Goal: Transaction & Acquisition: Download file/media

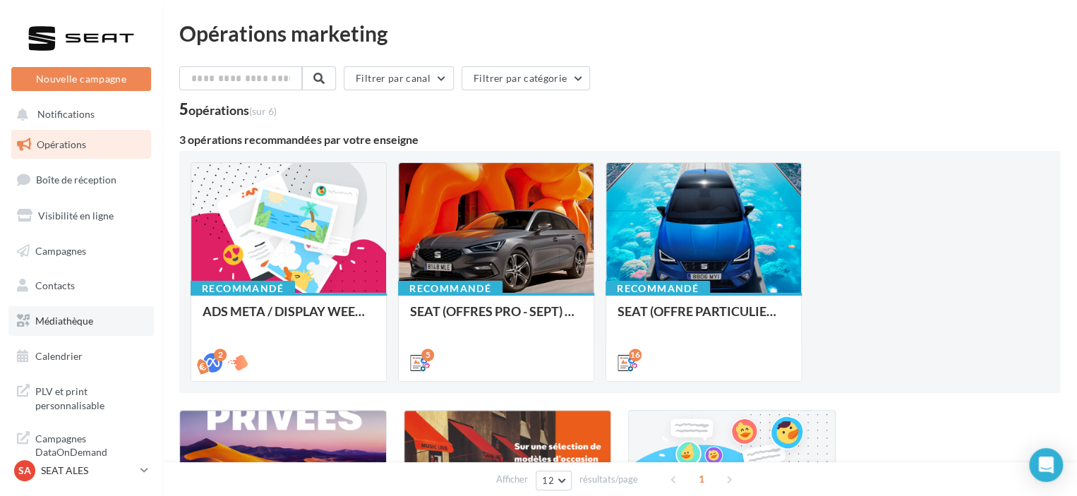
click at [114, 315] on link "Médiathèque" at bounding box center [80, 321] width 145 height 30
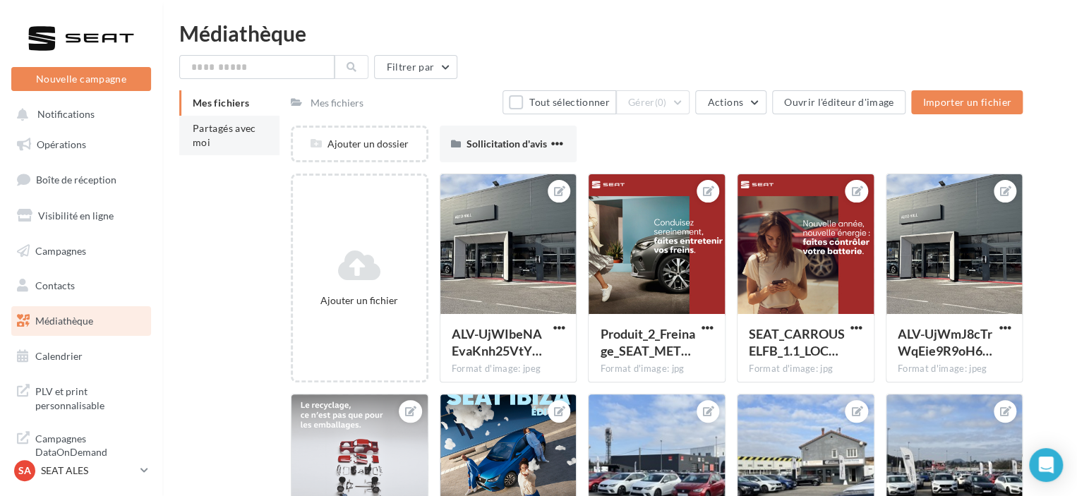
click at [234, 123] on span "Partagés avec moi" at bounding box center [224, 135] width 63 height 26
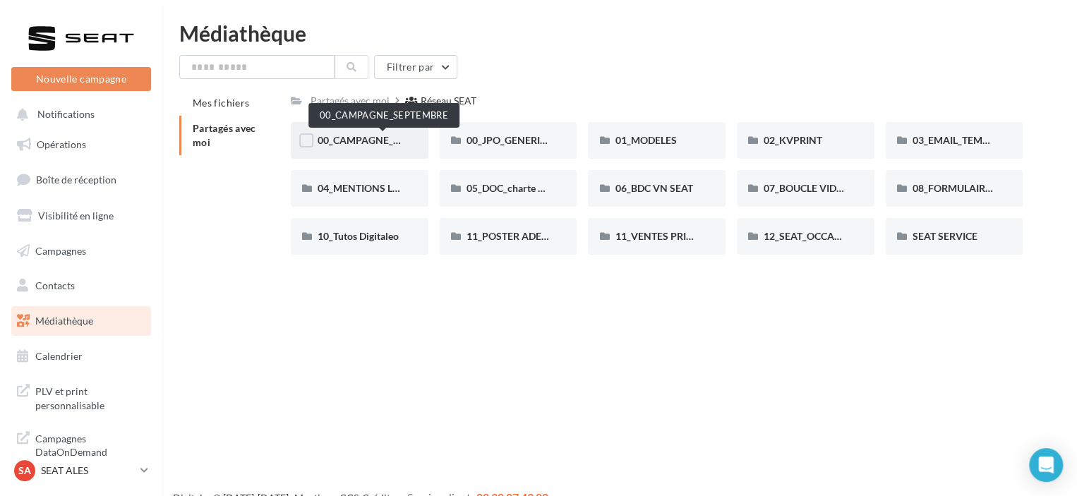
click at [384, 145] on span "00_CAMPAGNE_SEPTEMBRE" at bounding box center [383, 140] width 132 height 12
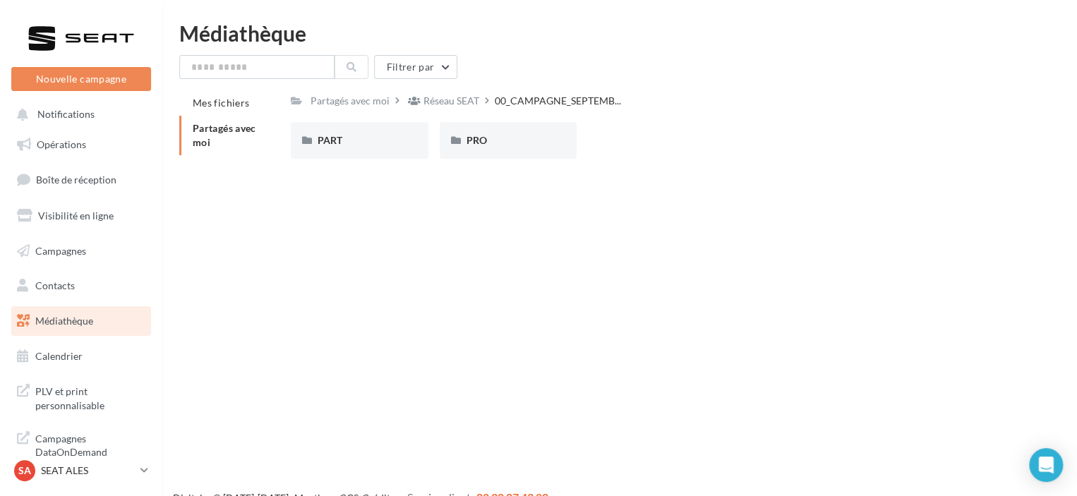
click at [384, 145] on div "PART" at bounding box center [359, 140] width 84 height 14
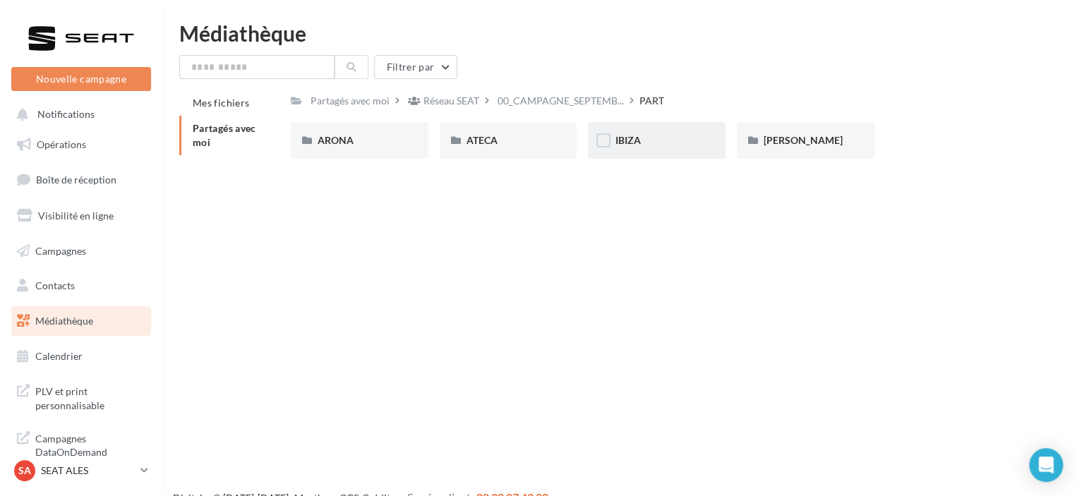
click at [634, 154] on div "IBIZA" at bounding box center [657, 140] width 138 height 37
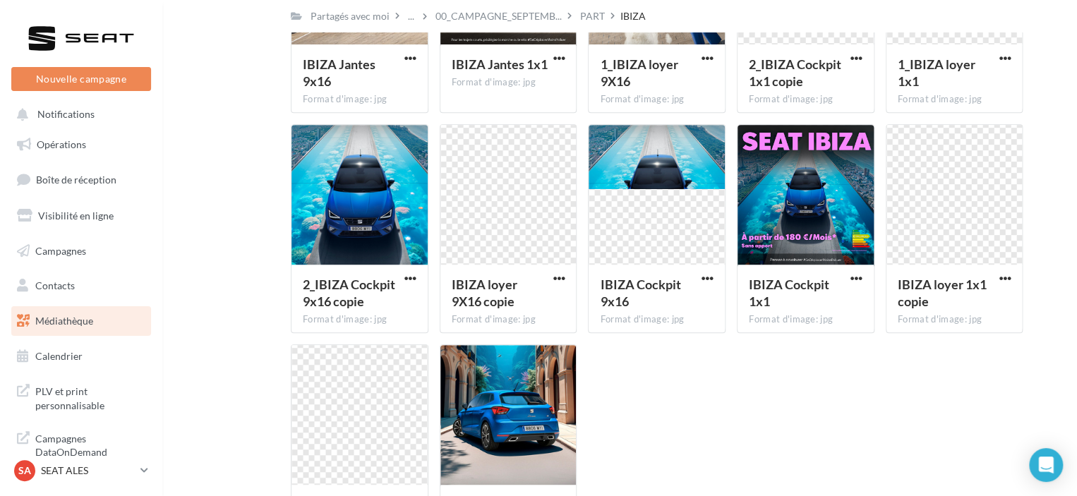
scroll to position [276, 0]
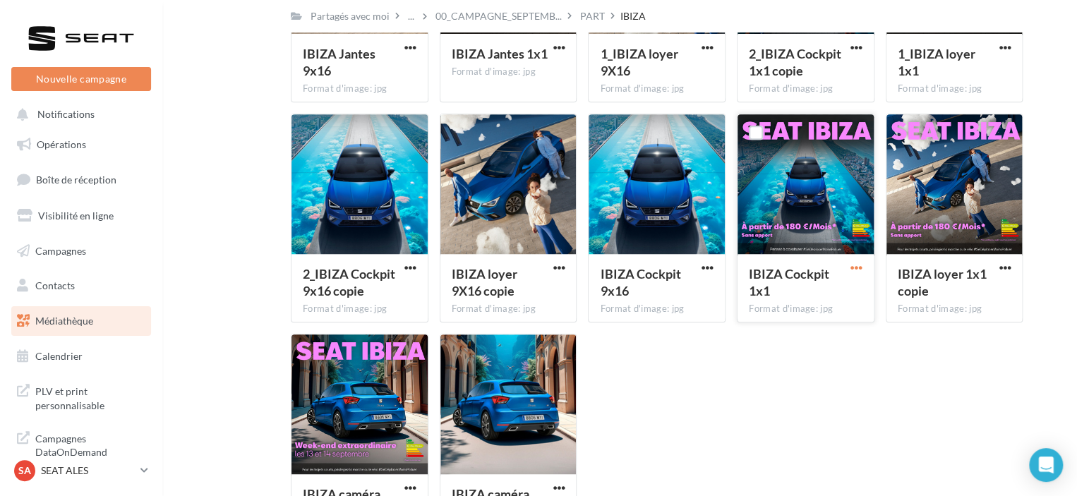
click at [854, 265] on span "button" at bounding box center [856, 268] width 12 height 12
click at [809, 287] on button "Télécharger" at bounding box center [794, 296] width 141 height 37
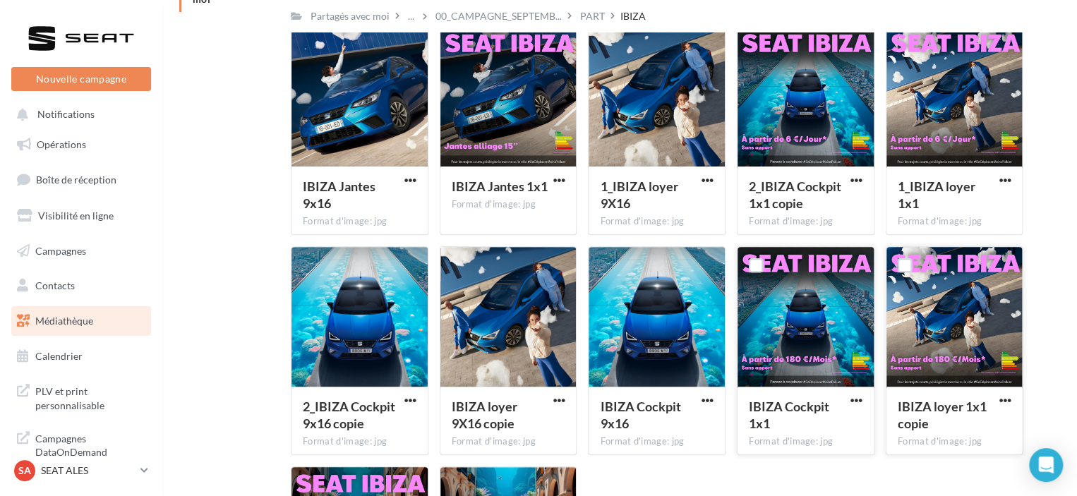
scroll to position [139, 0]
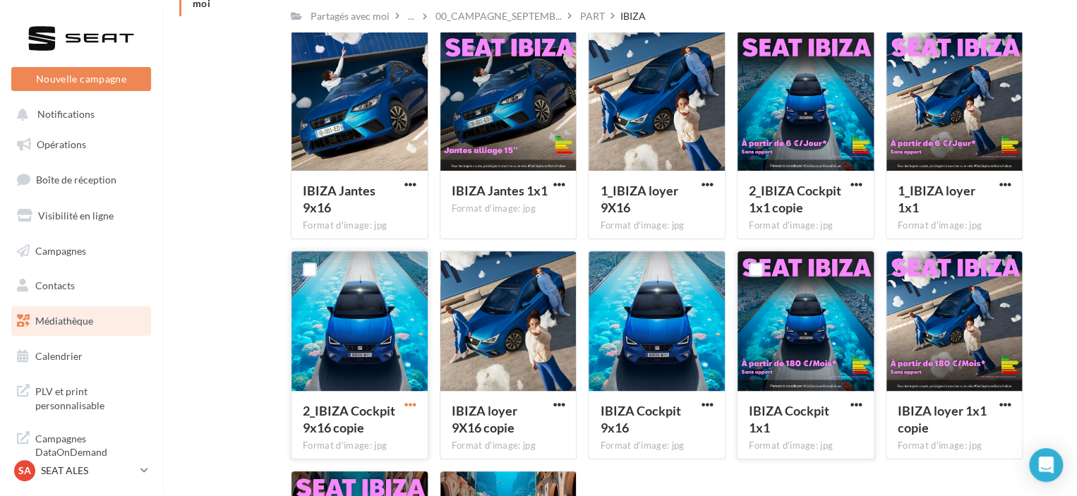
click at [411, 407] on span "button" at bounding box center [410, 405] width 12 height 12
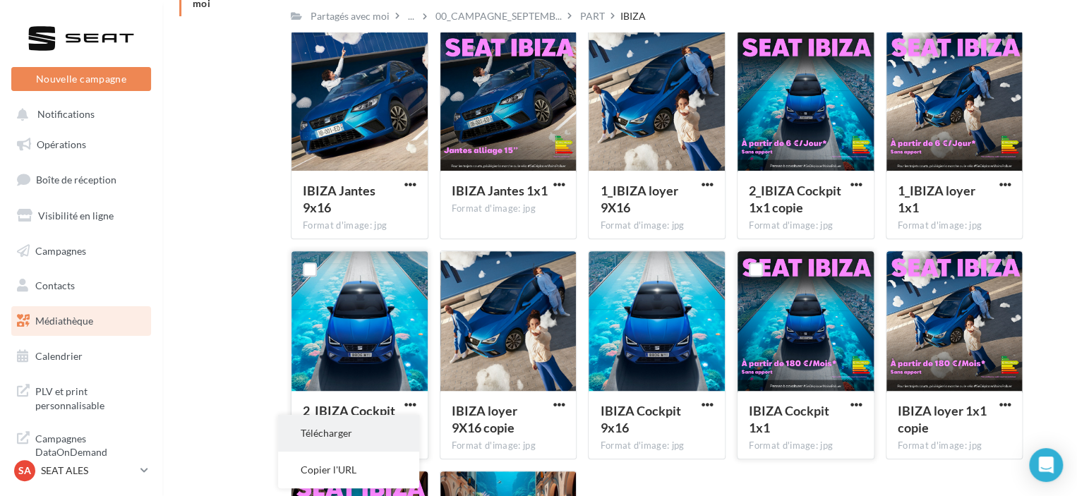
click at [378, 428] on button "Télécharger" at bounding box center [348, 433] width 141 height 37
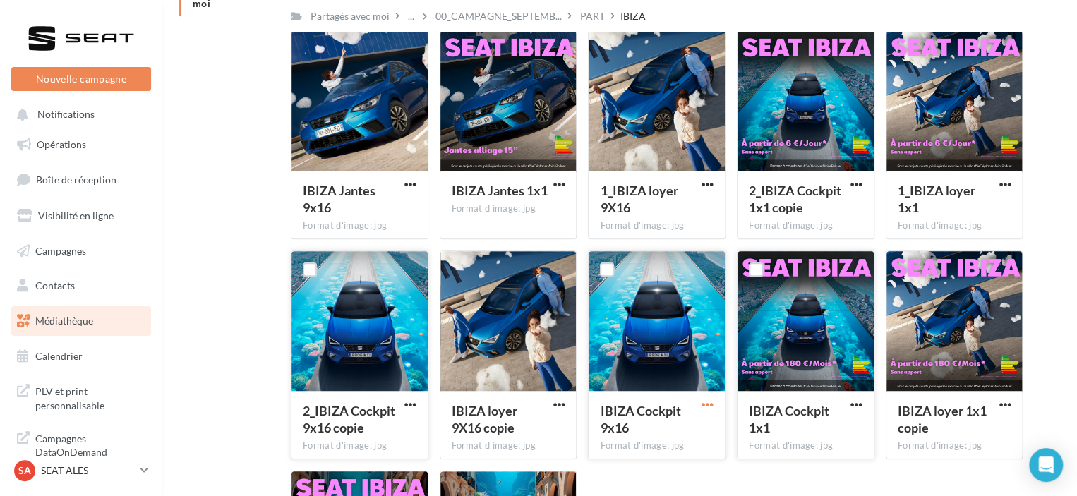
click at [712, 406] on span "button" at bounding box center [707, 405] width 12 height 12
click at [655, 425] on button "Télécharger" at bounding box center [645, 433] width 141 height 37
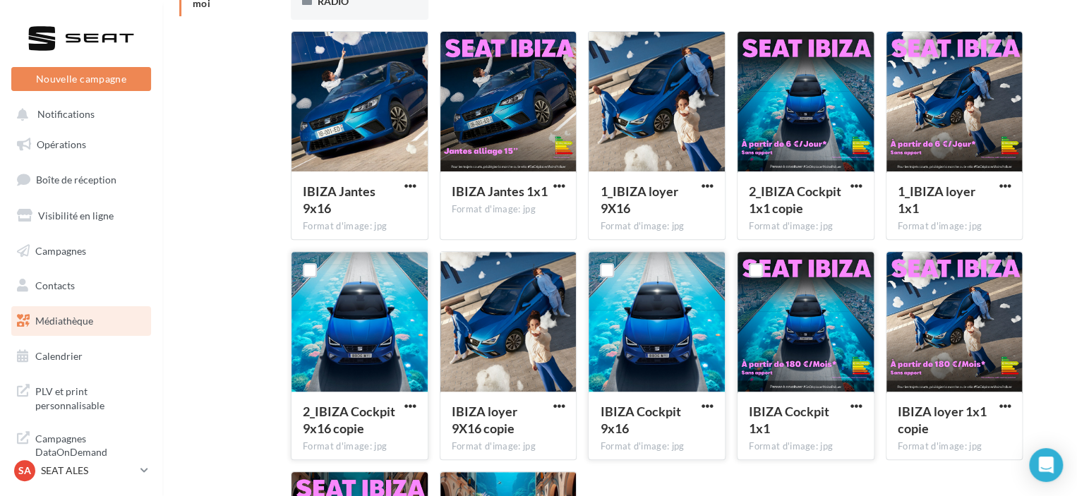
scroll to position [0, 0]
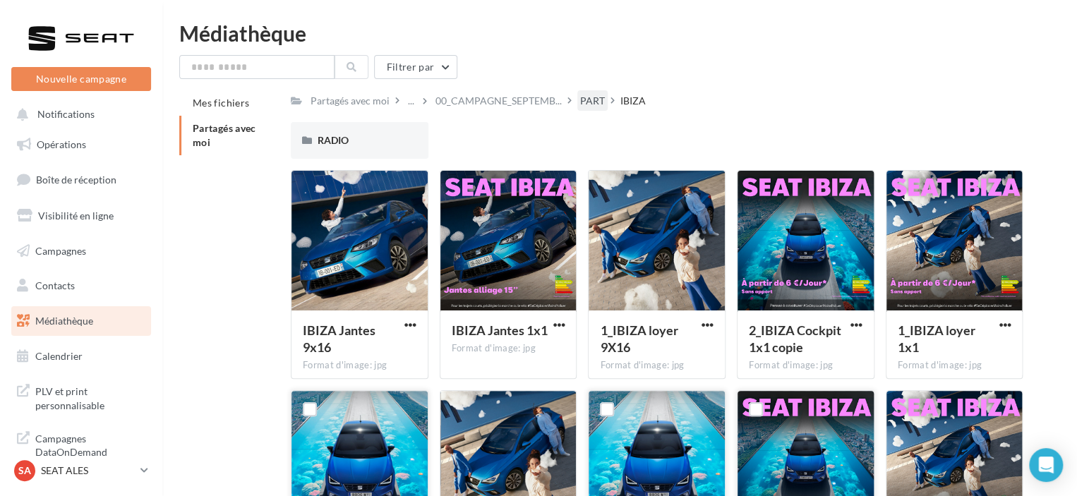
click at [586, 109] on div "PART" at bounding box center [592, 100] width 30 height 20
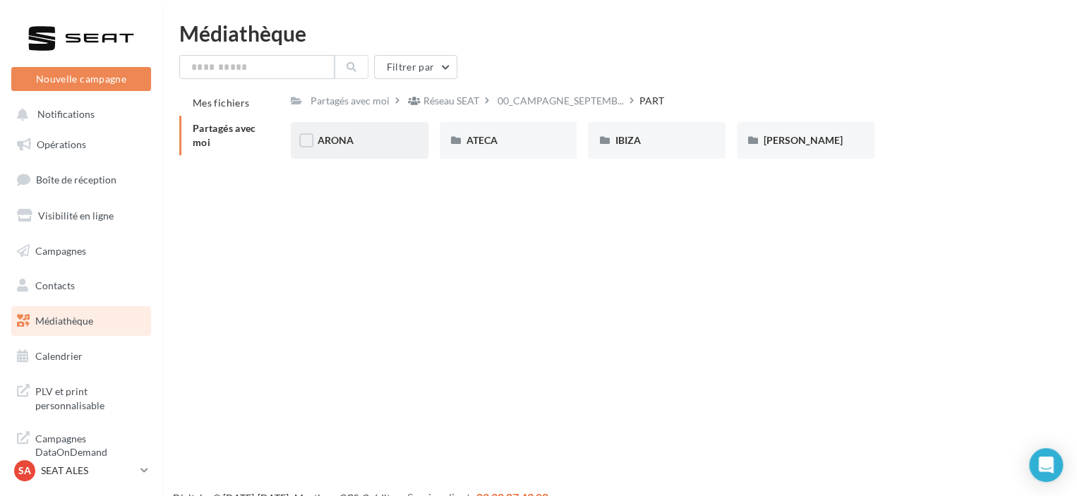
click at [404, 143] on div "ARONA" at bounding box center [360, 140] width 138 height 37
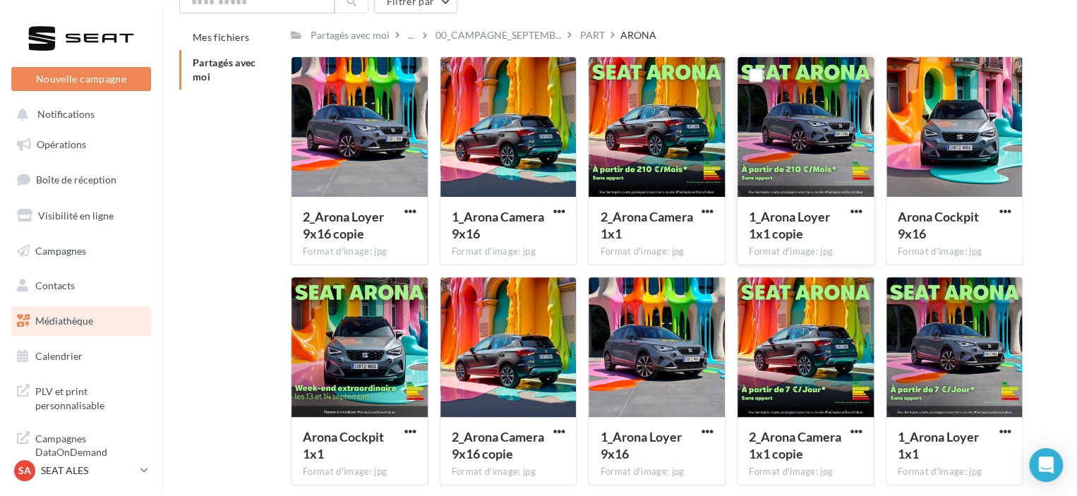
scroll to position [87, 0]
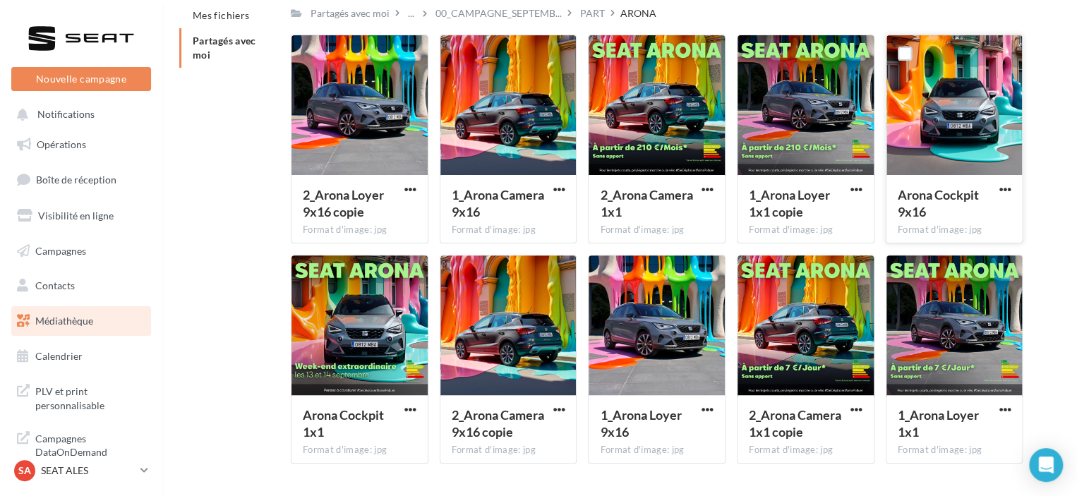
click at [997, 188] on button "button" at bounding box center [1004, 190] width 18 height 14
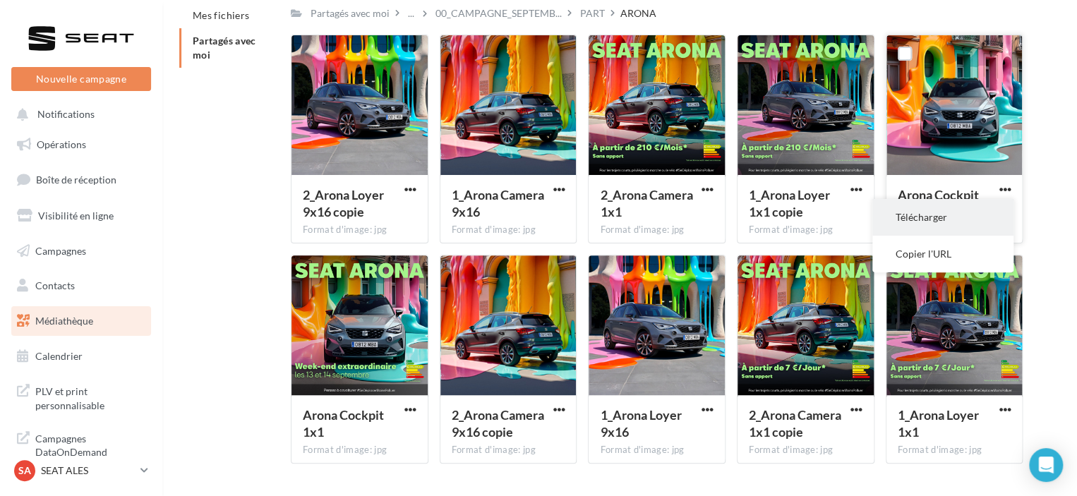
click at [928, 222] on button "Télécharger" at bounding box center [942, 217] width 141 height 37
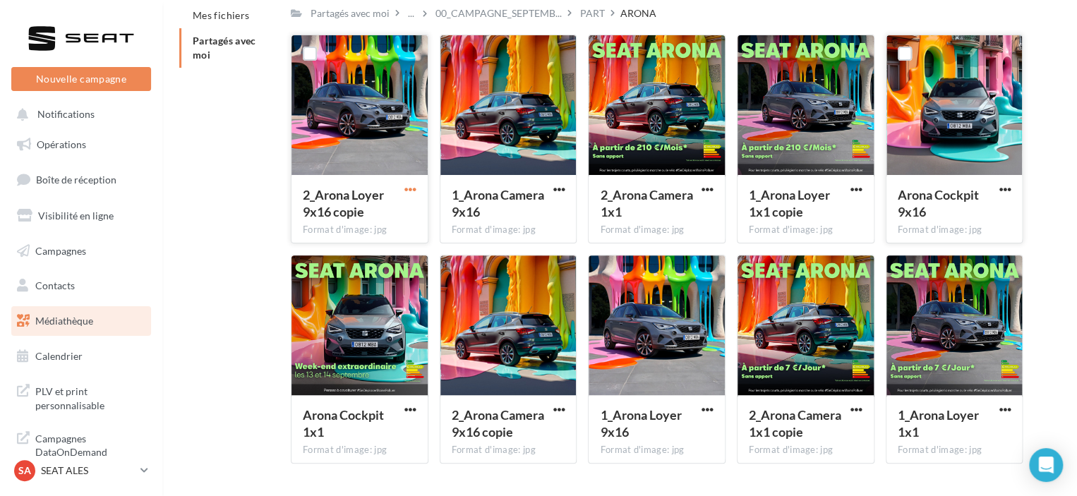
click at [408, 186] on span "button" at bounding box center [410, 189] width 12 height 12
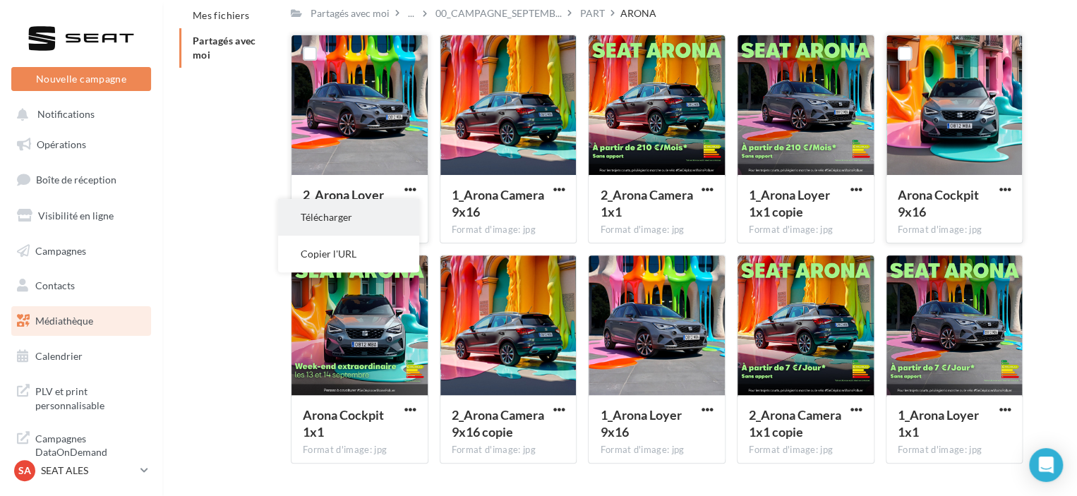
click at [390, 208] on button "Télécharger" at bounding box center [348, 217] width 141 height 37
